Goal: Obtain resource: Download file/media

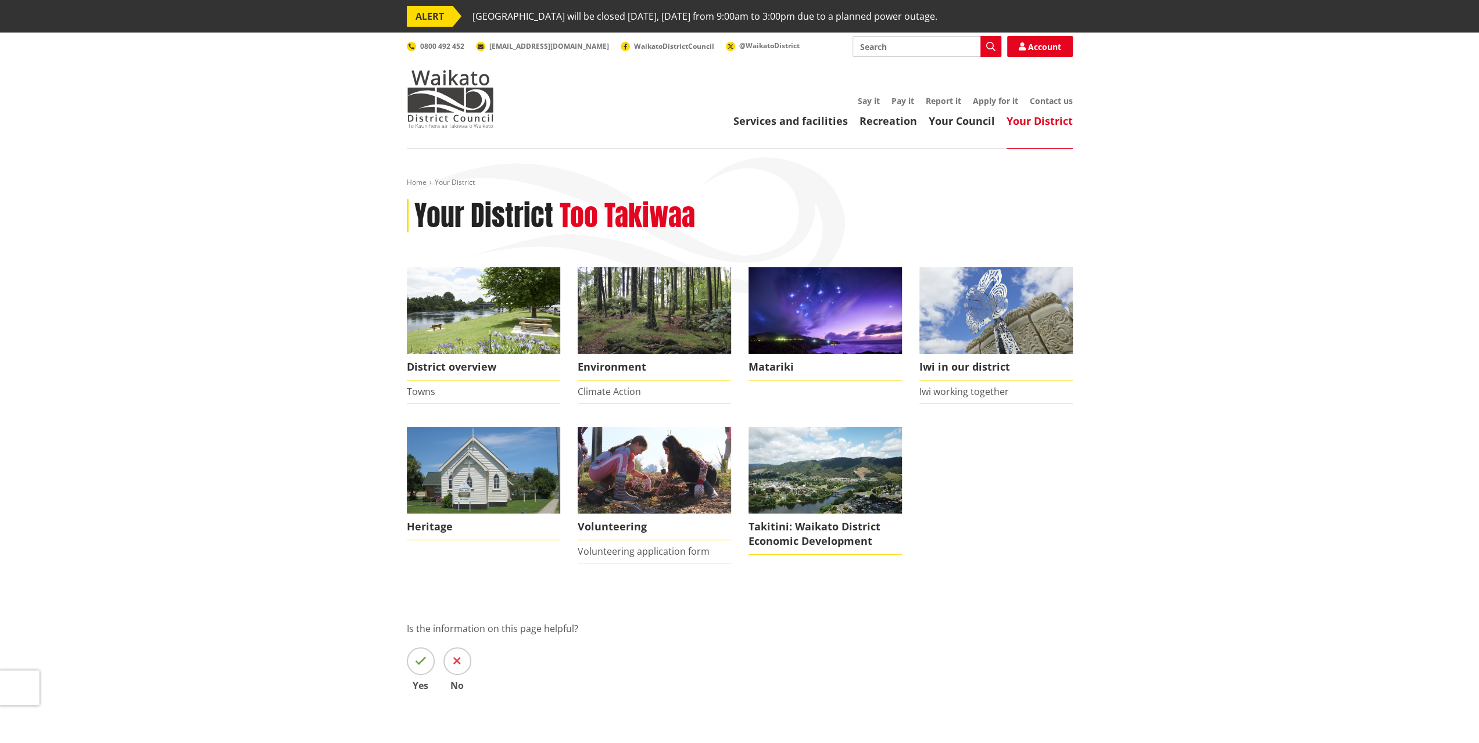
click at [964, 121] on link "Your Council" at bounding box center [962, 121] width 66 height 14
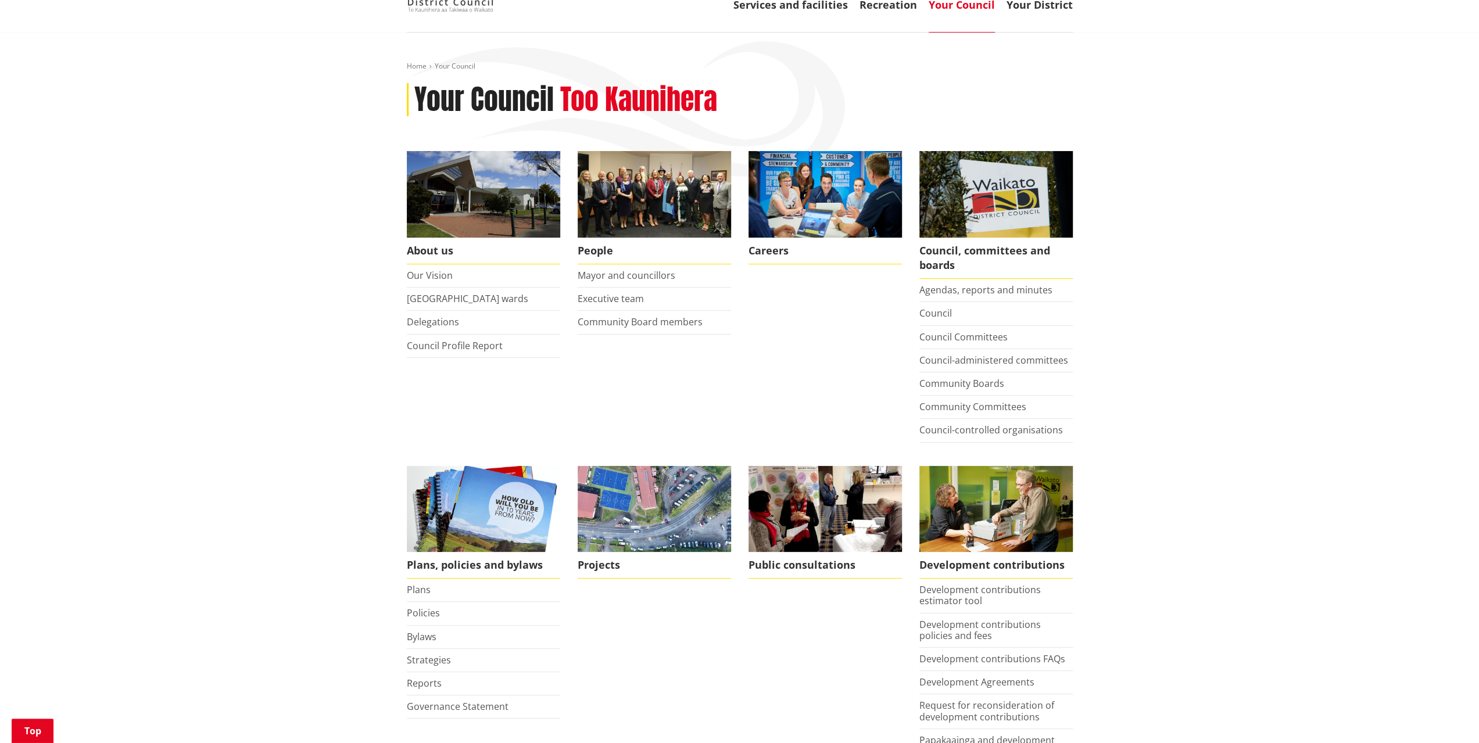
scroll to position [291, 0]
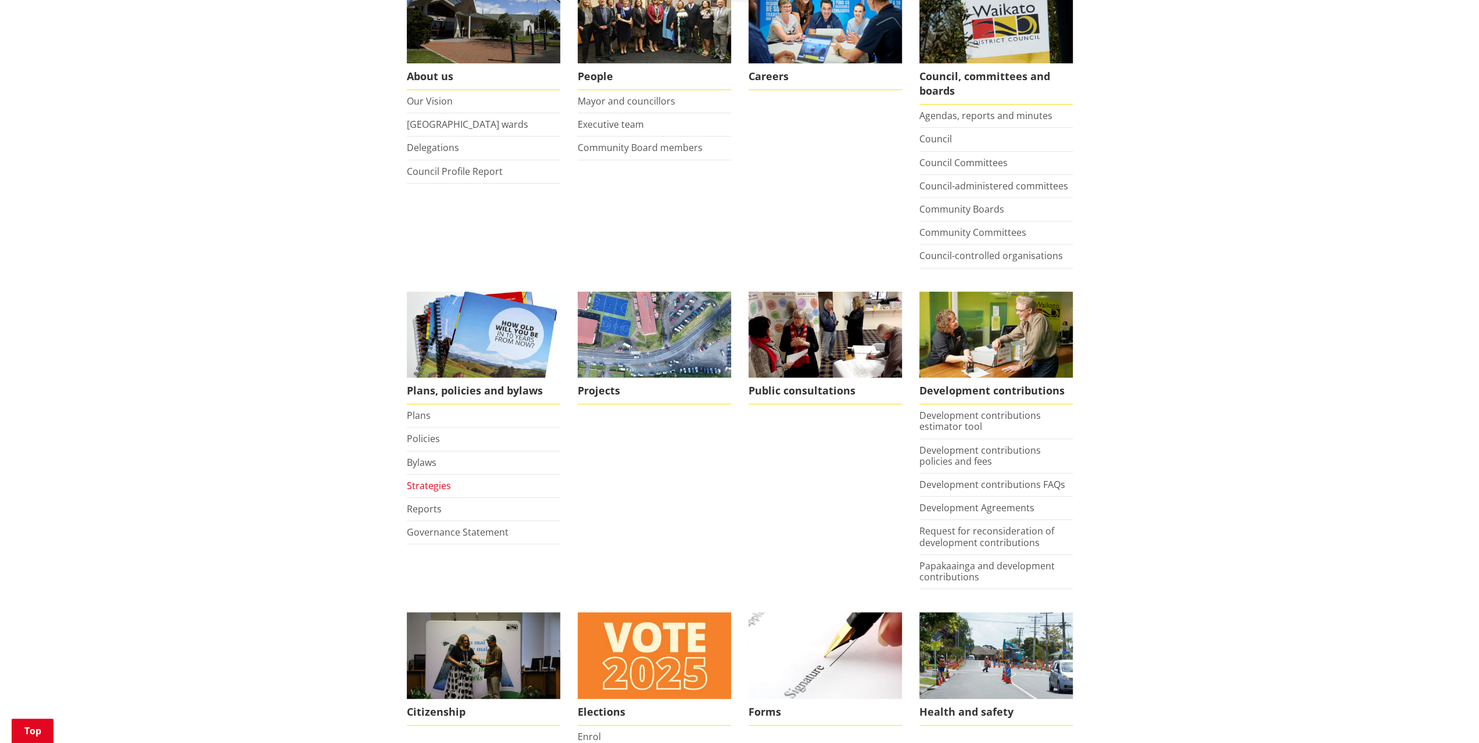
click at [427, 483] on link "Strategies" at bounding box center [429, 485] width 44 height 13
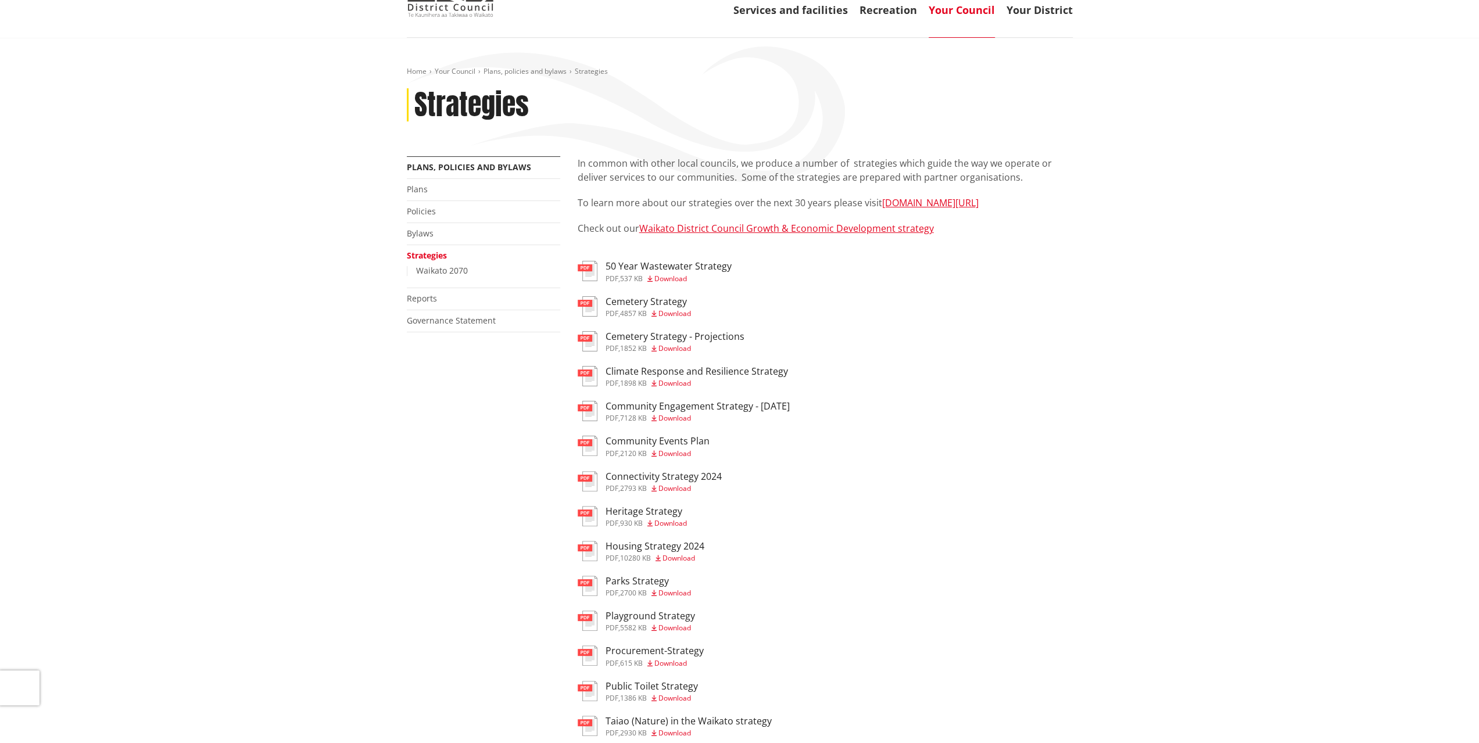
scroll to position [116, 0]
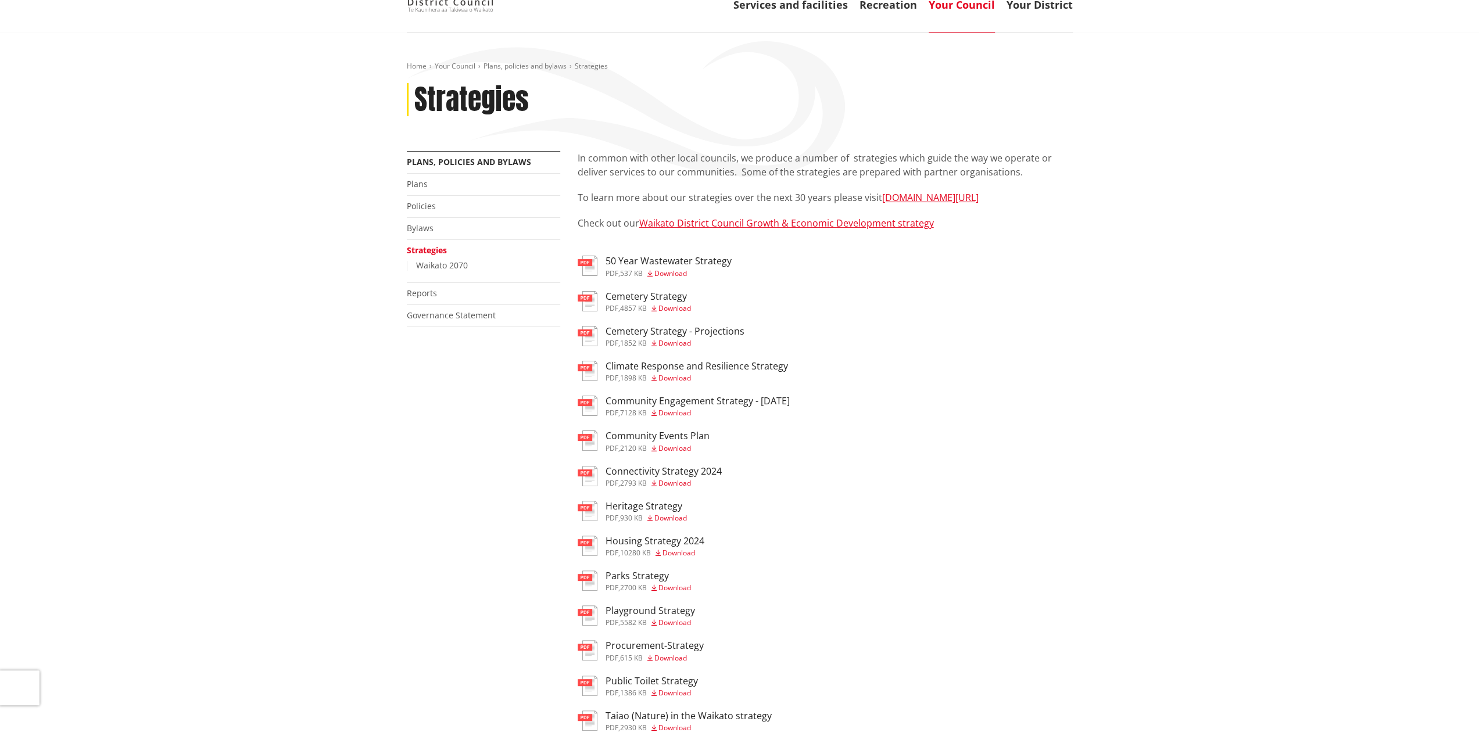
click at [678, 557] on span "Download" at bounding box center [679, 553] width 33 height 10
